Goal: Information Seeking & Learning: Find specific fact

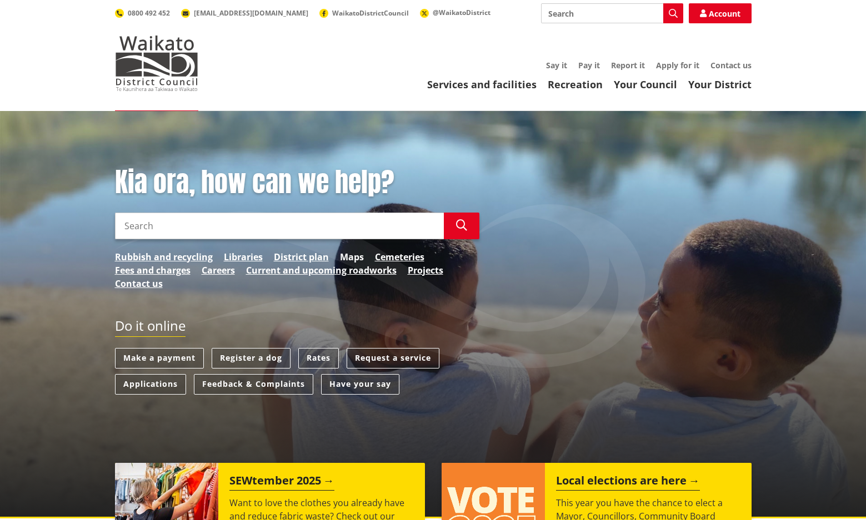
click at [345, 257] on link "Maps" at bounding box center [352, 256] width 24 height 13
click at [242, 256] on link "Libraries" at bounding box center [243, 256] width 39 height 13
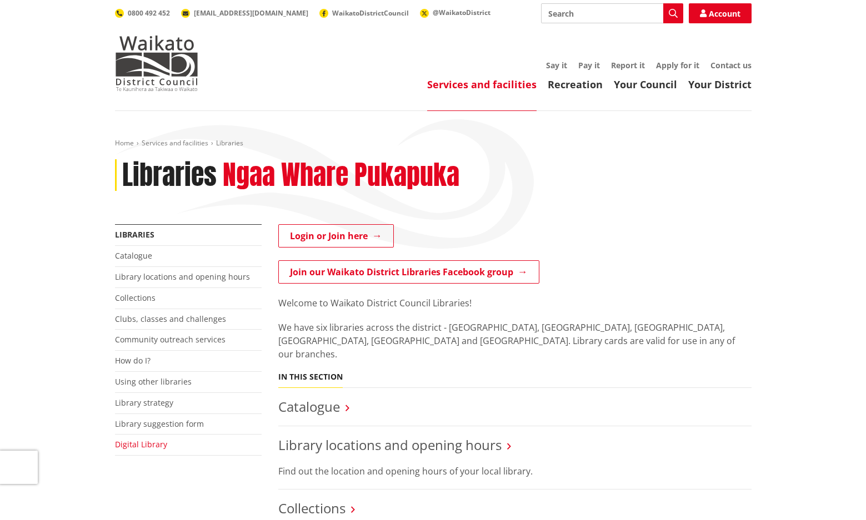
click at [154, 442] on link "Digital Library" at bounding box center [141, 444] width 52 height 11
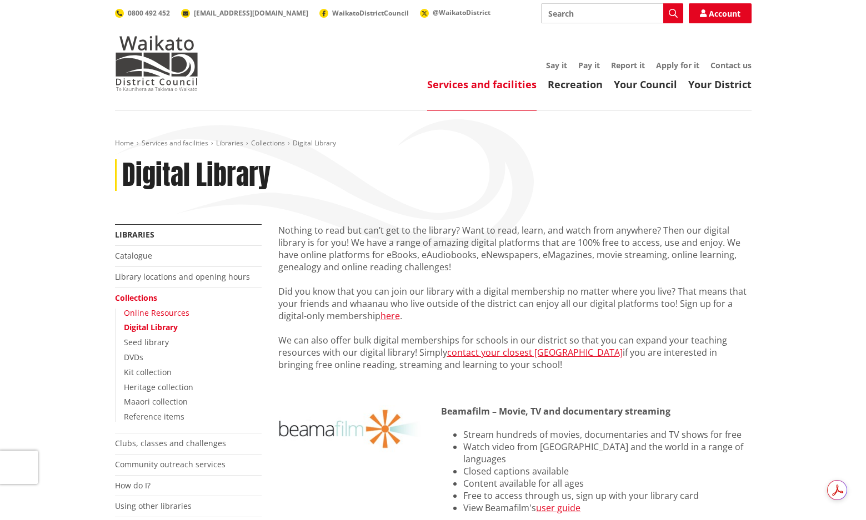
click at [167, 313] on link "Online Resources" at bounding box center [157, 313] width 66 height 11
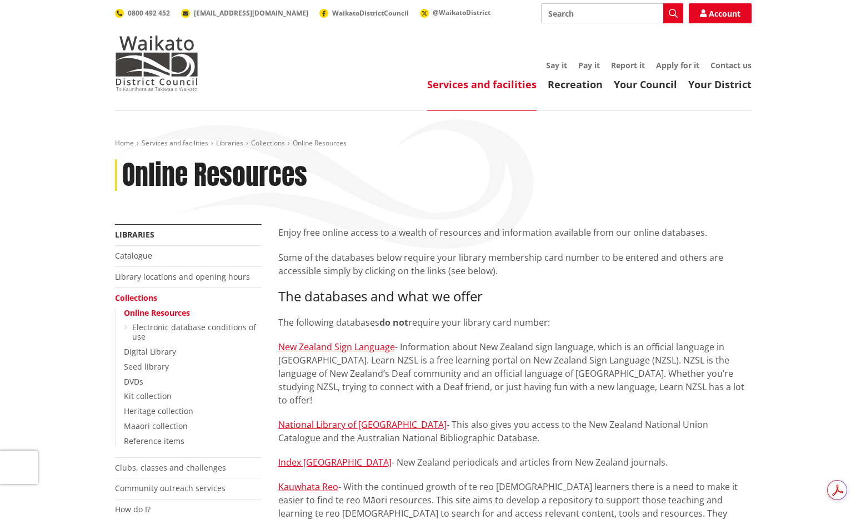
click at [560, 18] on input "Search" at bounding box center [612, 13] width 142 height 20
type input "subdivision completion reports"
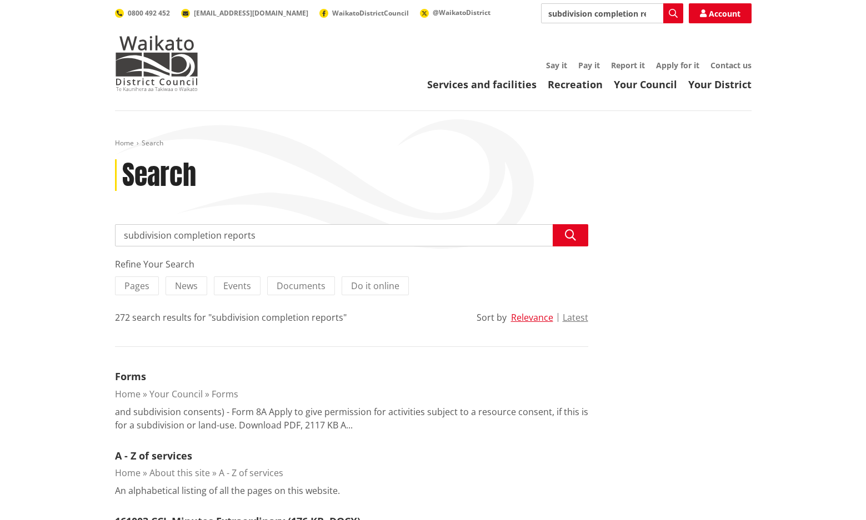
click at [549, 15] on input "subdivision completion reports" at bounding box center [612, 13] width 142 height 20
type input "Taupiri subdivision completion reports"
click at [668, 14] on icon "button" at bounding box center [672, 13] width 9 height 9
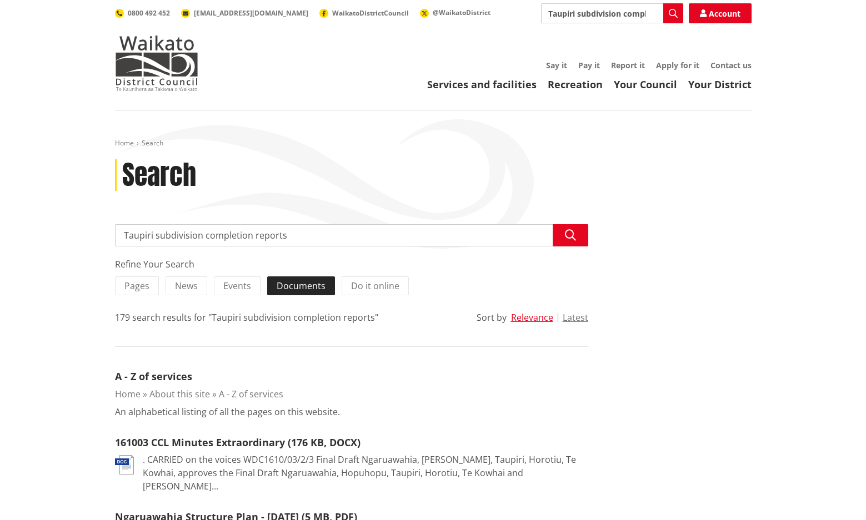
click at [310, 289] on span "Documents" at bounding box center [300, 286] width 49 height 12
click at [0, 0] on input "Documents" at bounding box center [0, 0] width 0 height 0
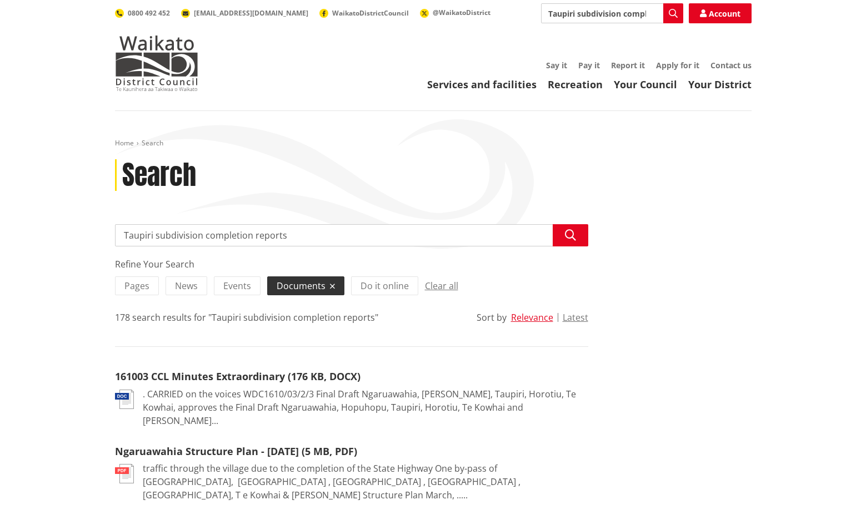
drag, startPoint x: 154, startPoint y: 237, endPoint x: 108, endPoint y: 242, distance: 46.3
type input "subdivision completion reports"
click at [573, 238] on icon "button" at bounding box center [570, 235] width 11 height 11
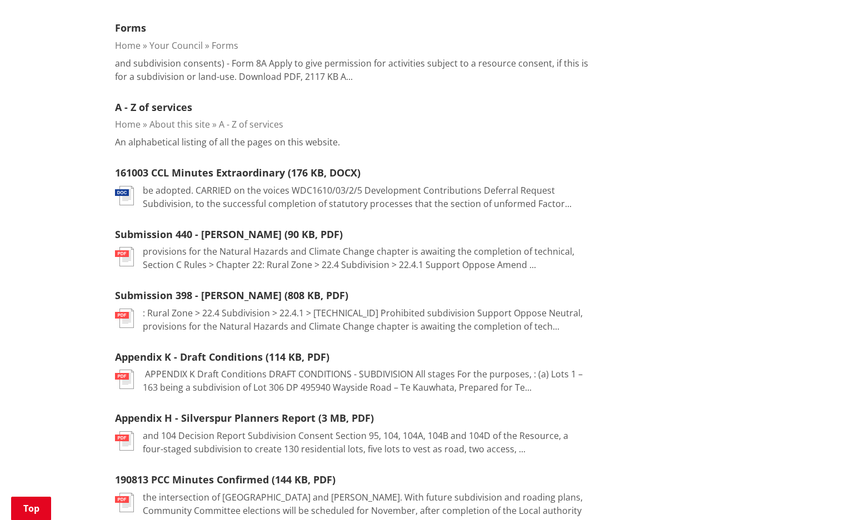
scroll to position [370, 0]
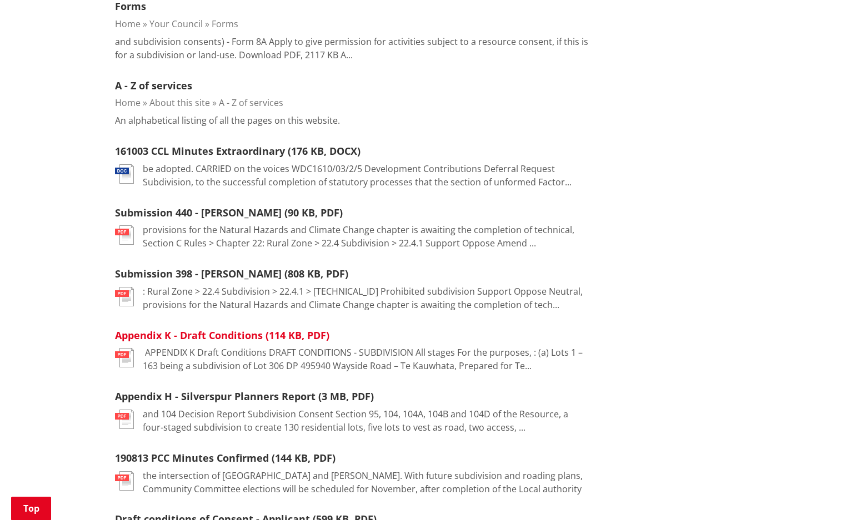
click at [253, 334] on link "Appendix K - Draft Conditions (114 KB, PDF)" at bounding box center [222, 335] width 214 height 13
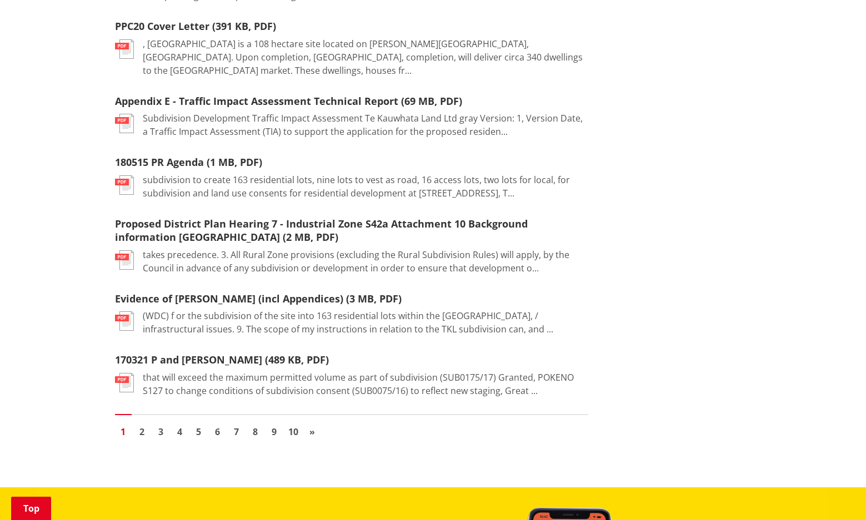
scroll to position [1295, 0]
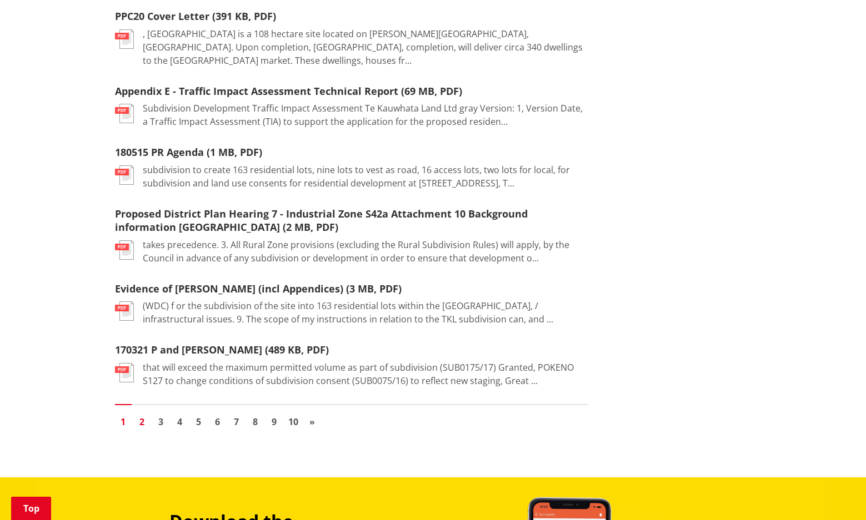
click at [140, 414] on link "2" at bounding box center [142, 422] width 17 height 17
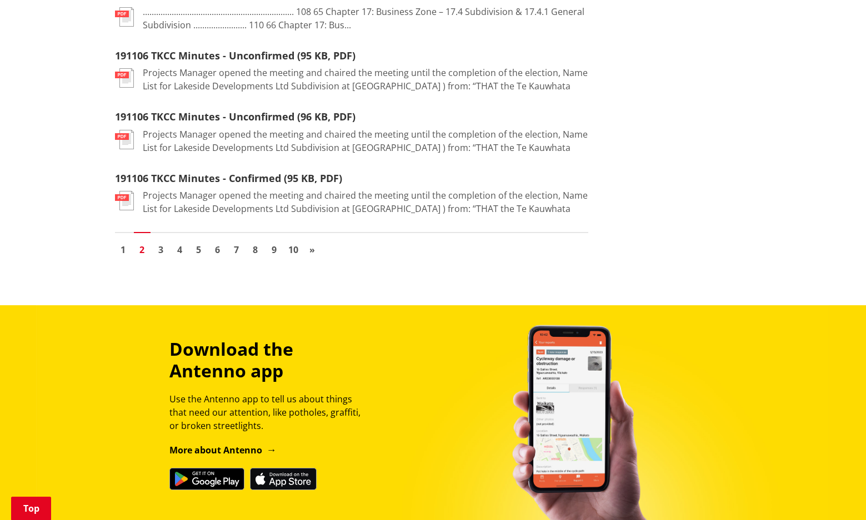
scroll to position [1481, 0]
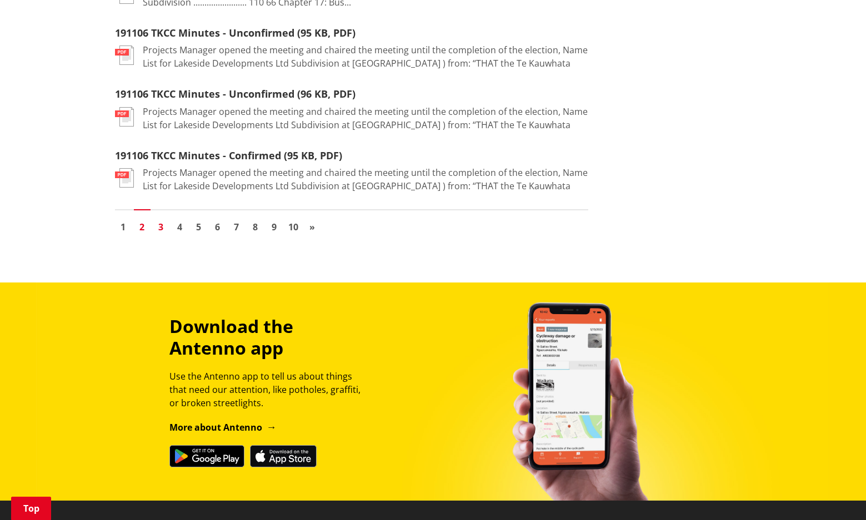
click at [162, 219] on link "3" at bounding box center [161, 227] width 17 height 17
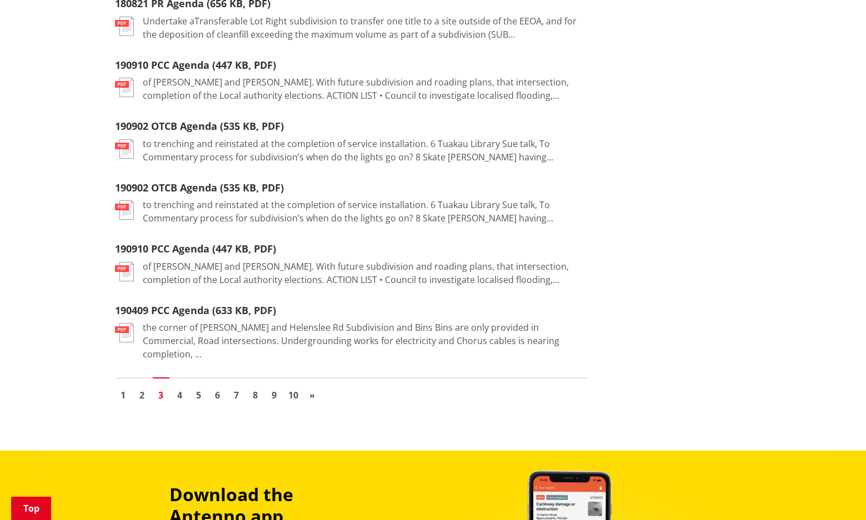
scroll to position [1295, 0]
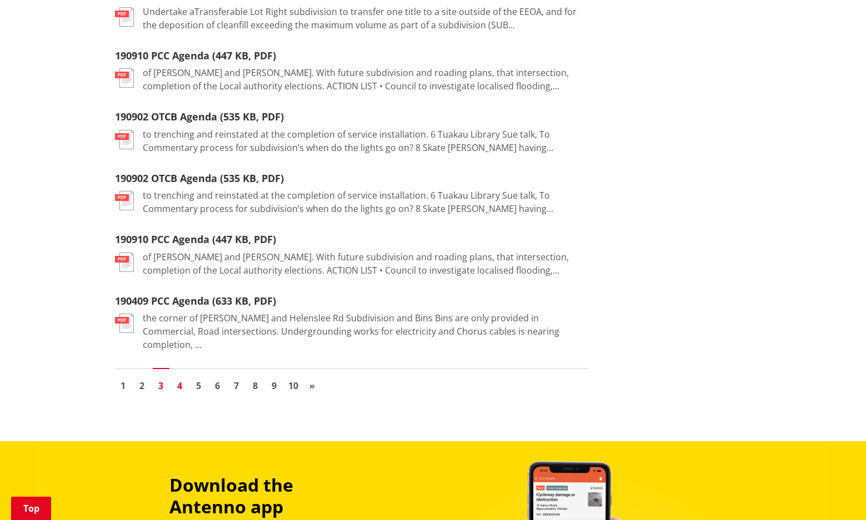
click at [179, 378] on link "4" at bounding box center [180, 386] width 17 height 17
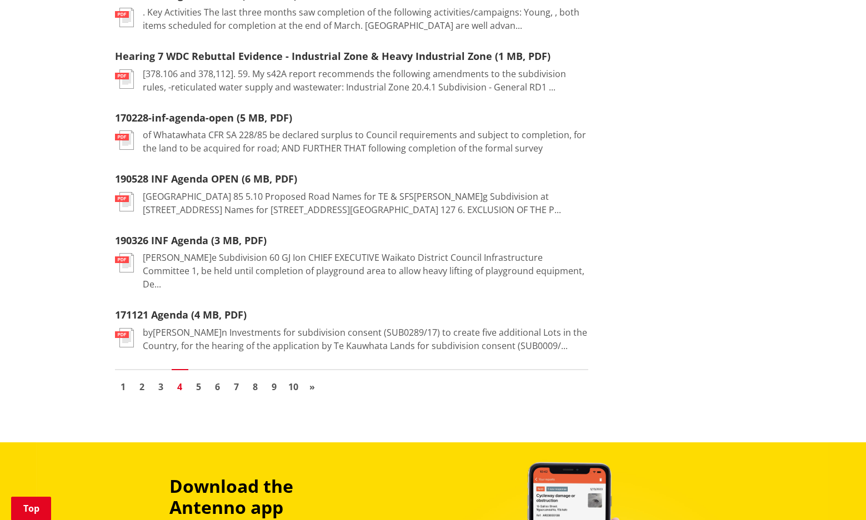
scroll to position [1295, 0]
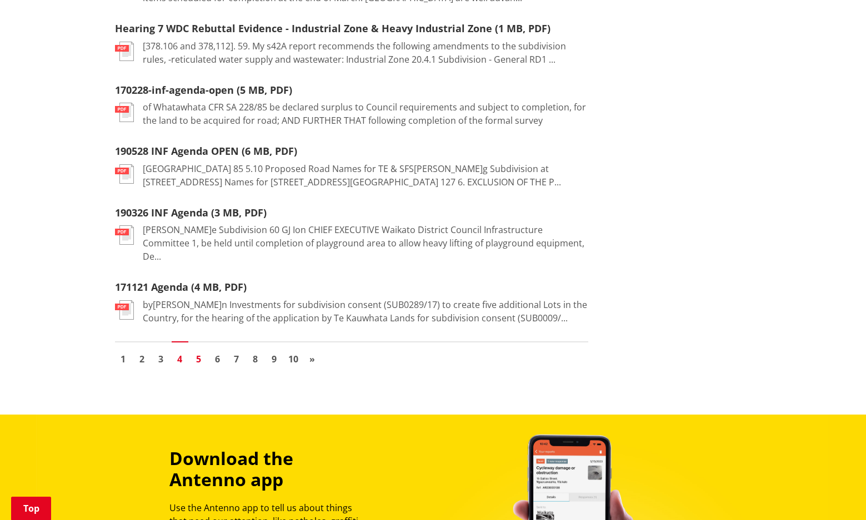
click at [195, 351] on link "5" at bounding box center [198, 359] width 17 height 17
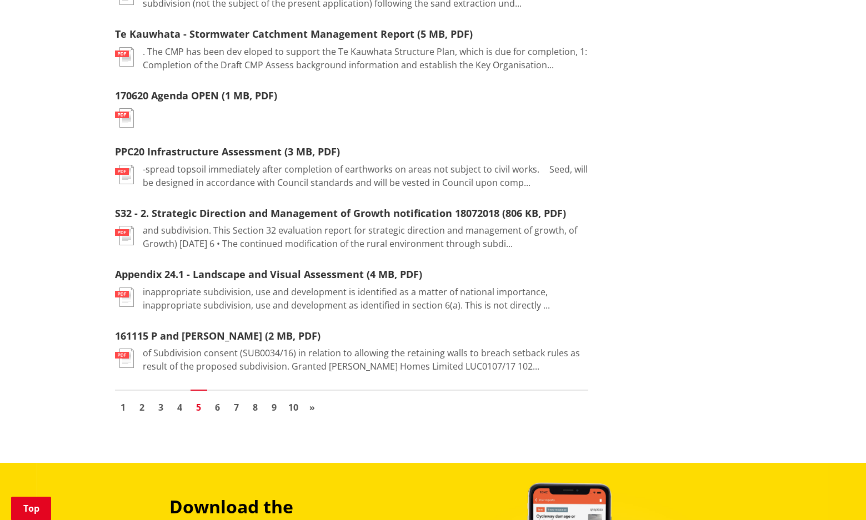
scroll to position [1295, 0]
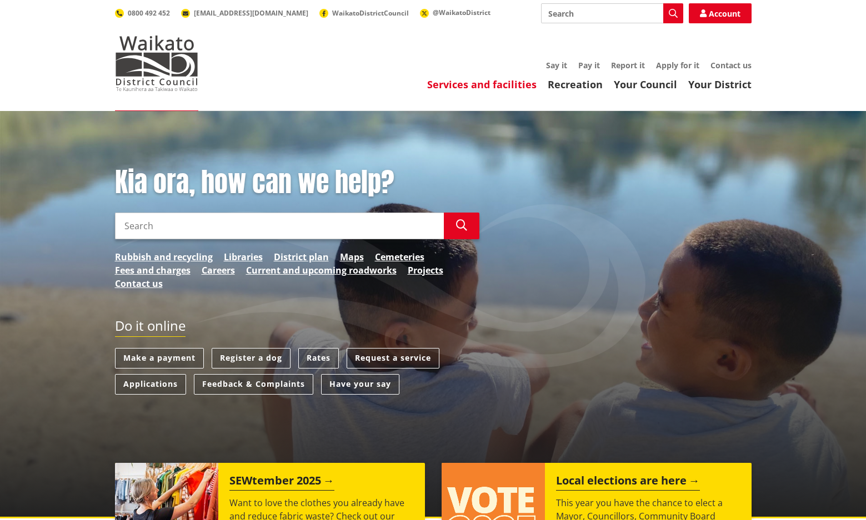
click at [490, 88] on link "Services and facilities" at bounding box center [481, 84] width 109 height 13
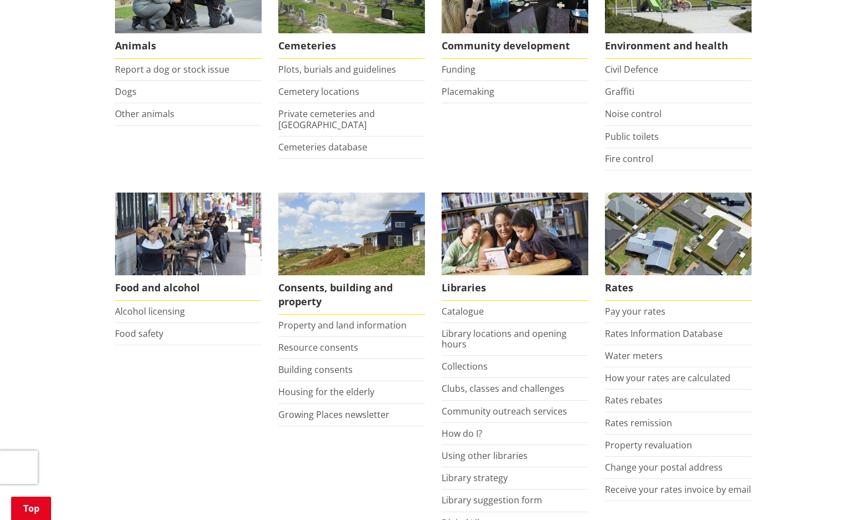
scroll to position [370, 0]
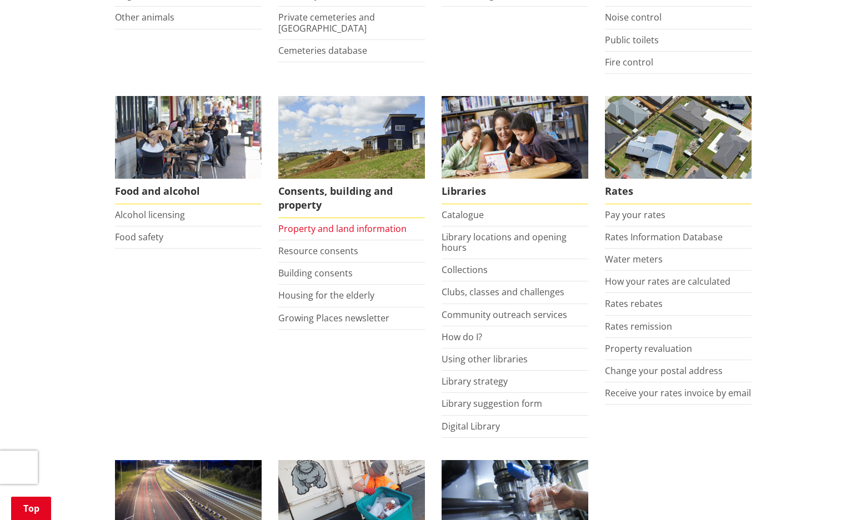
click at [320, 227] on link "Property and land information" at bounding box center [342, 229] width 128 height 12
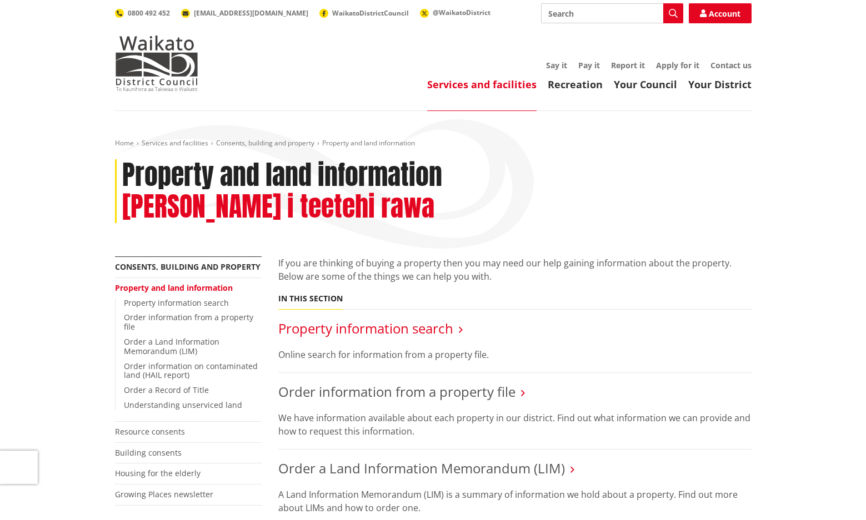
click at [348, 319] on link "Property information search" at bounding box center [365, 328] width 175 height 18
